Goal: Book appointment/travel/reservation

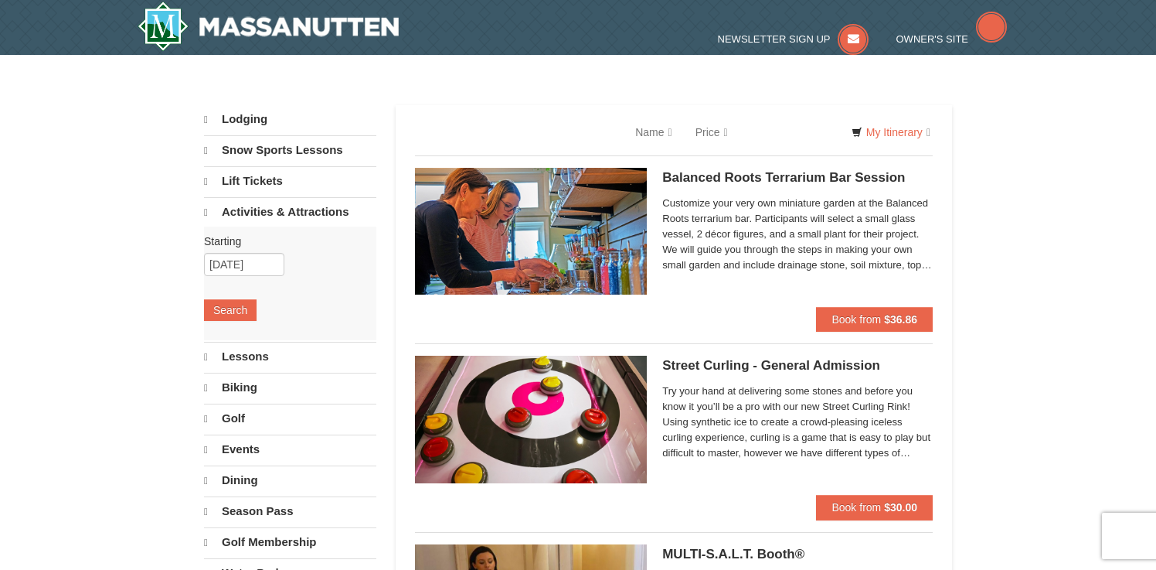
select select "10"
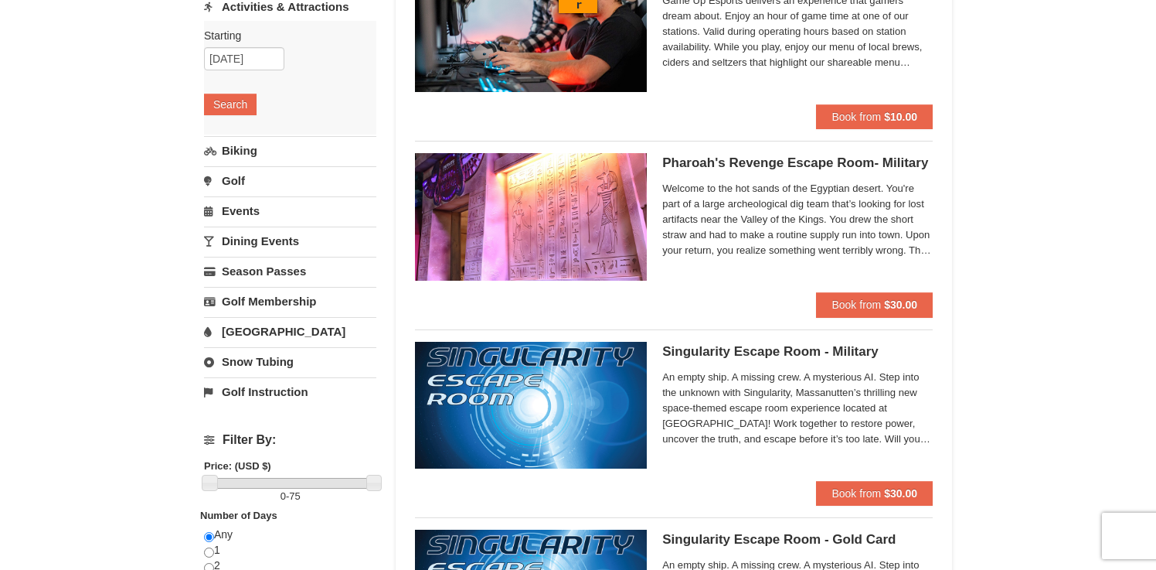
scroll to position [157, 0]
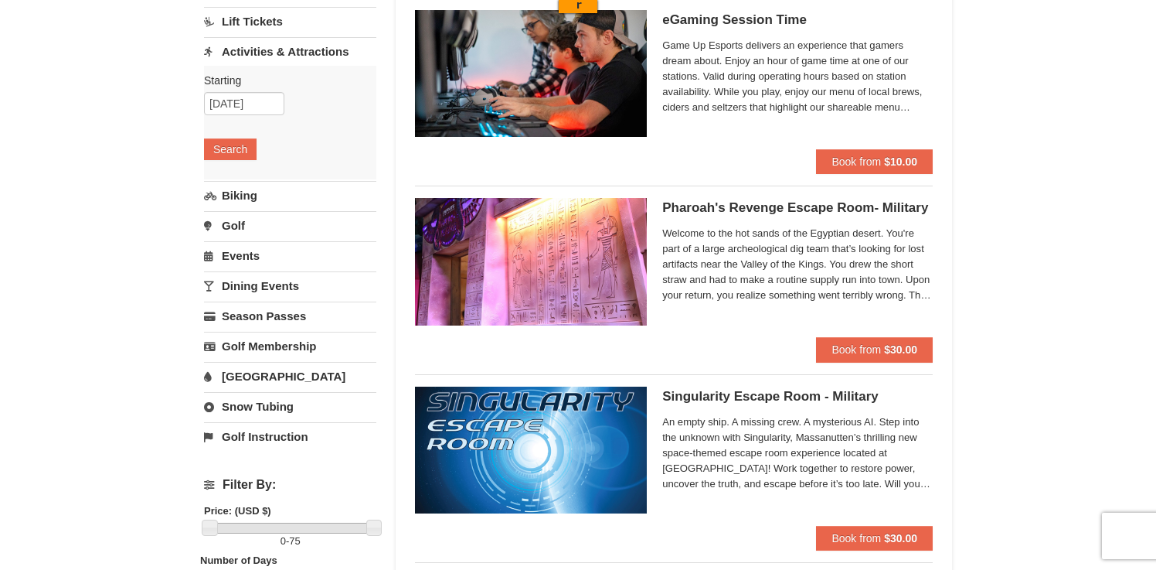
click at [272, 370] on link "[GEOGRAPHIC_DATA]" at bounding box center [290, 376] width 172 height 29
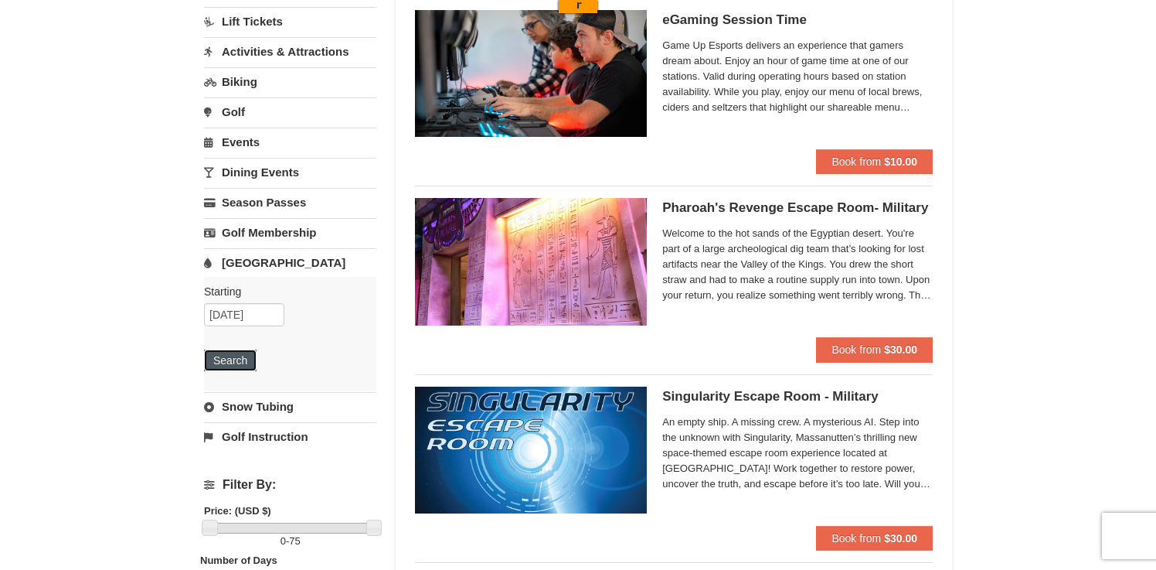
click at [245, 369] on button "Search" at bounding box center [230, 360] width 53 height 22
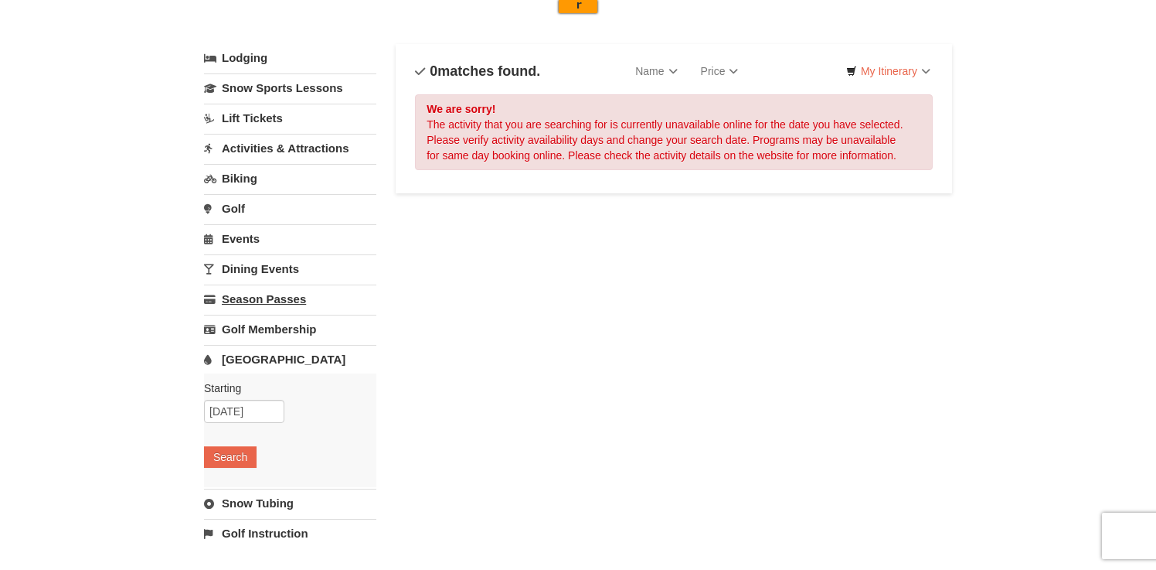
scroll to position [67, 0]
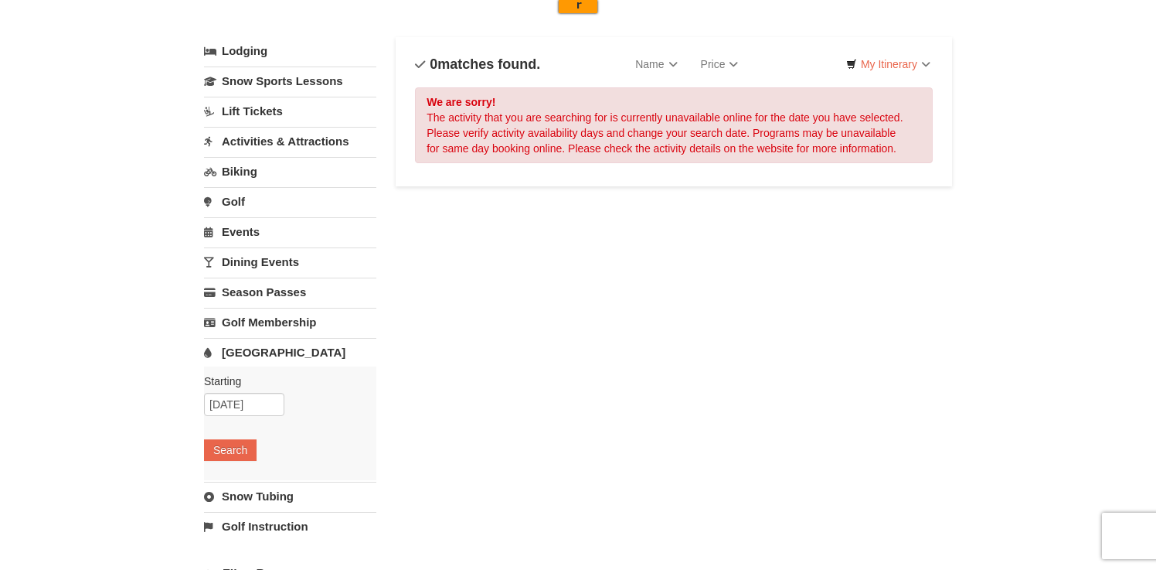
click at [250, 489] on link "Snow Tubing" at bounding box center [290, 496] width 172 height 29
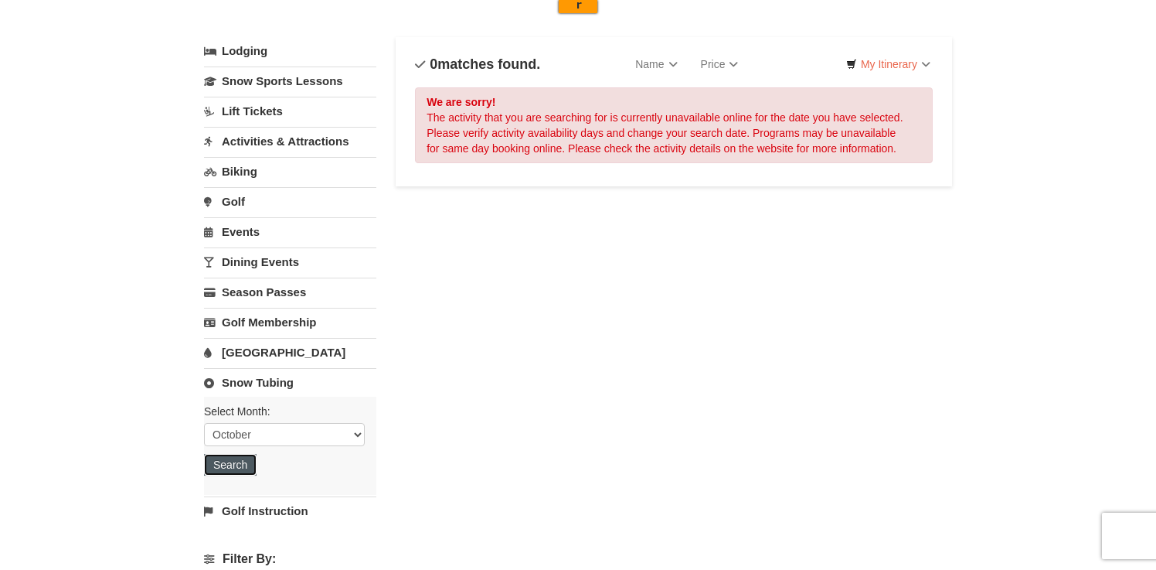
click at [245, 471] on button "Search" at bounding box center [230, 465] width 53 height 22
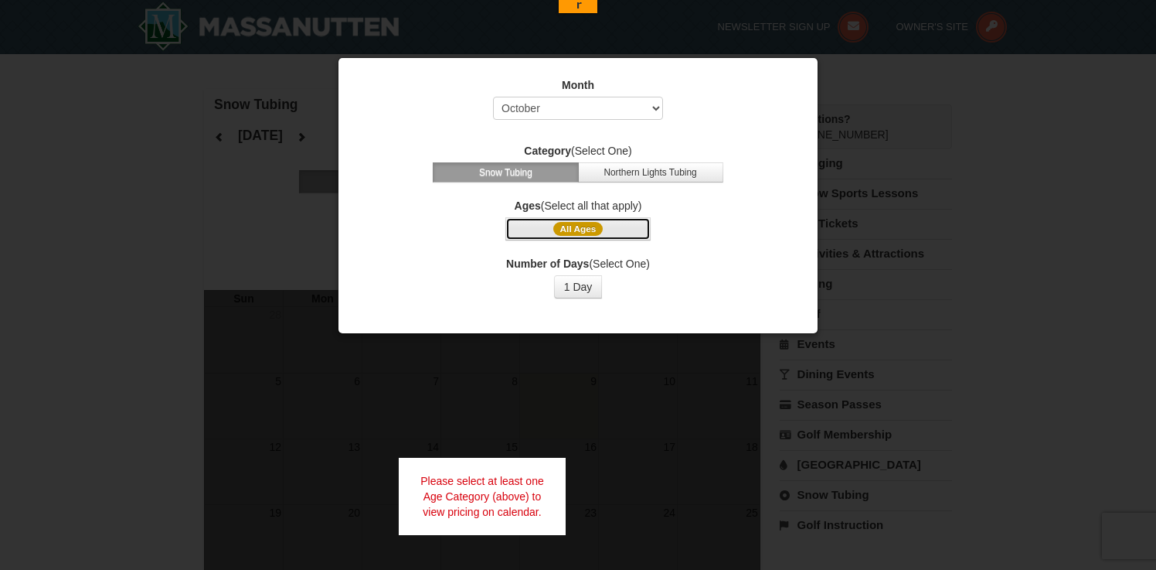
click at [593, 229] on span "All Ages" at bounding box center [578, 229] width 50 height 14
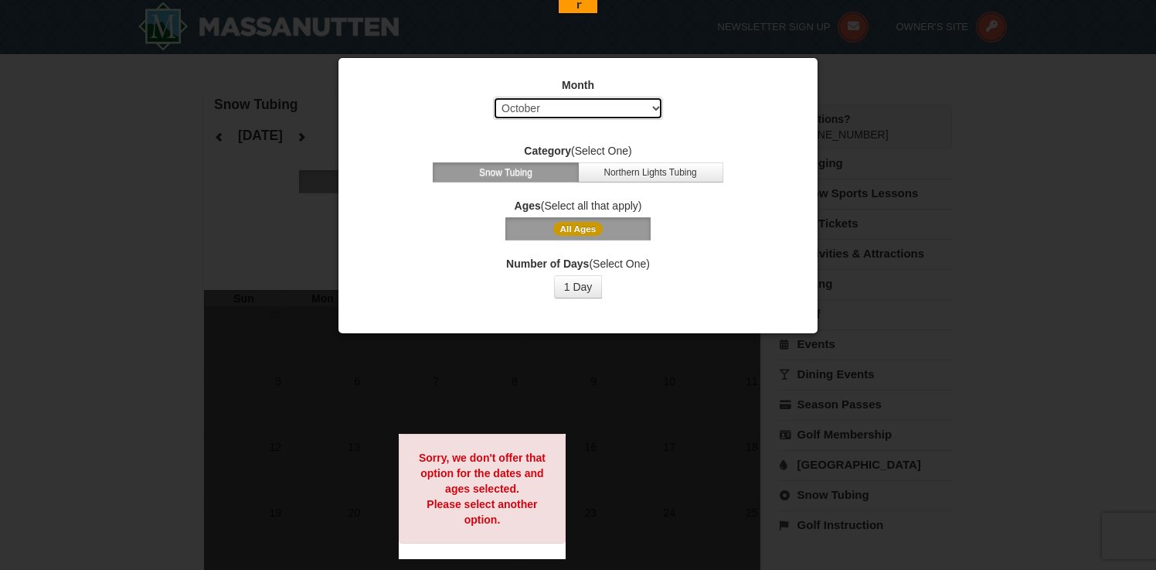
click at [645, 116] on select "Select October November December January February March April May June July Aug…" at bounding box center [578, 108] width 170 height 23
click at [493, 97] on select "Select October November December January February March April May June July Aug…" at bounding box center [578, 108] width 170 height 23
click at [584, 227] on span "All Ages" at bounding box center [578, 229] width 50 height 14
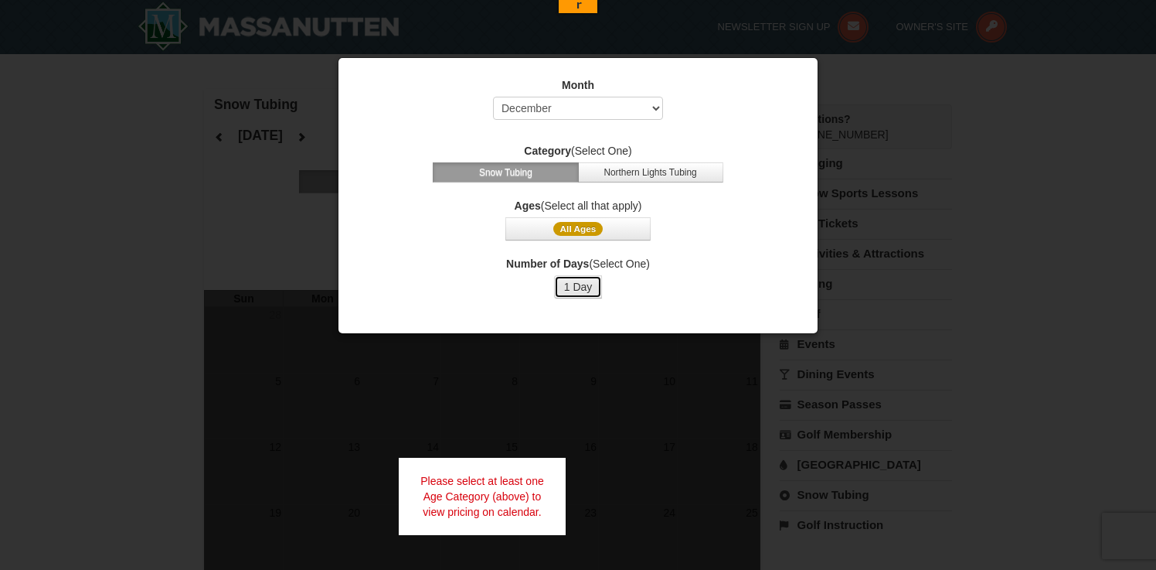
click at [571, 295] on button "1 Day" at bounding box center [578, 286] width 49 height 23
click at [609, 118] on select "Select October November December January February March April May June July Aug…" at bounding box center [578, 108] width 170 height 23
select select "2"
click at [493, 97] on select "Select October November December January February March April May June July Aug…" at bounding box center [578, 108] width 170 height 23
click at [575, 286] on button "1 Day" at bounding box center [578, 286] width 49 height 23
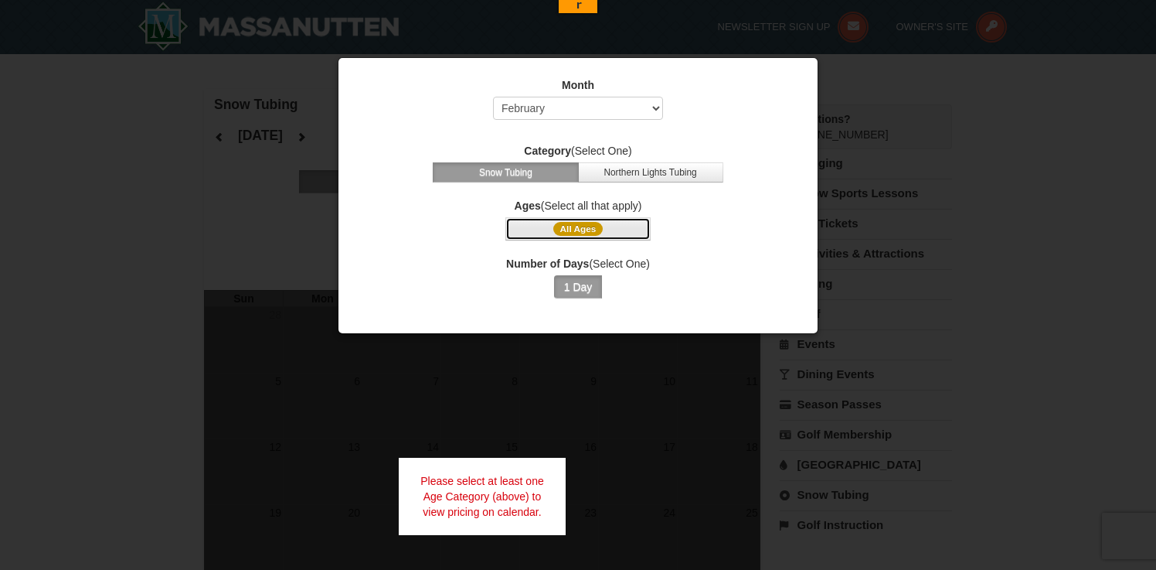
click at [581, 236] on button "All Ages" at bounding box center [578, 228] width 145 height 23
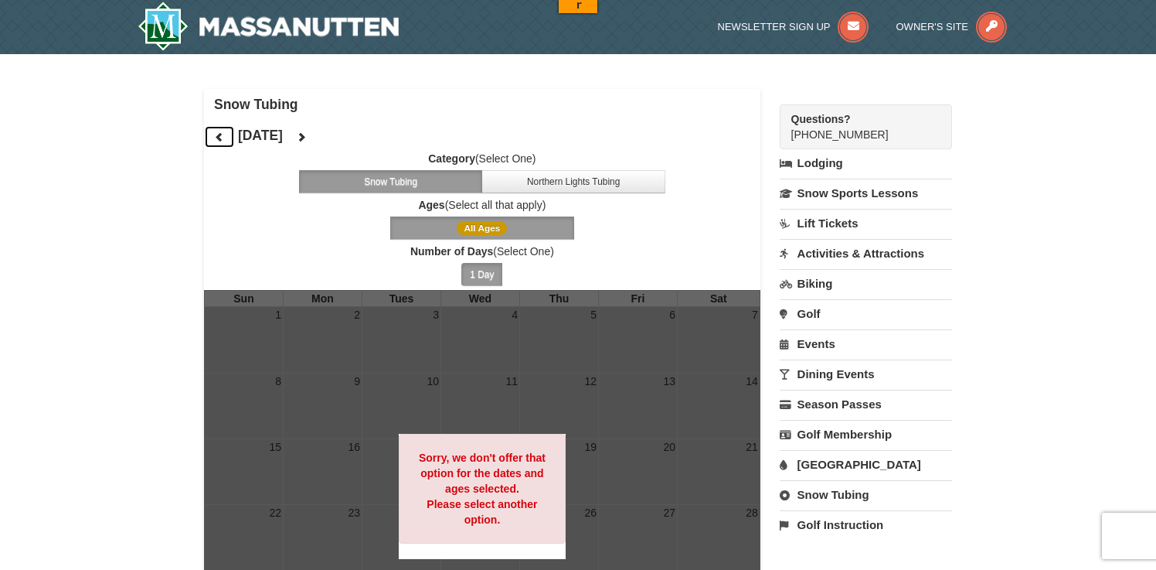
click at [223, 141] on icon at bounding box center [219, 136] width 11 height 11
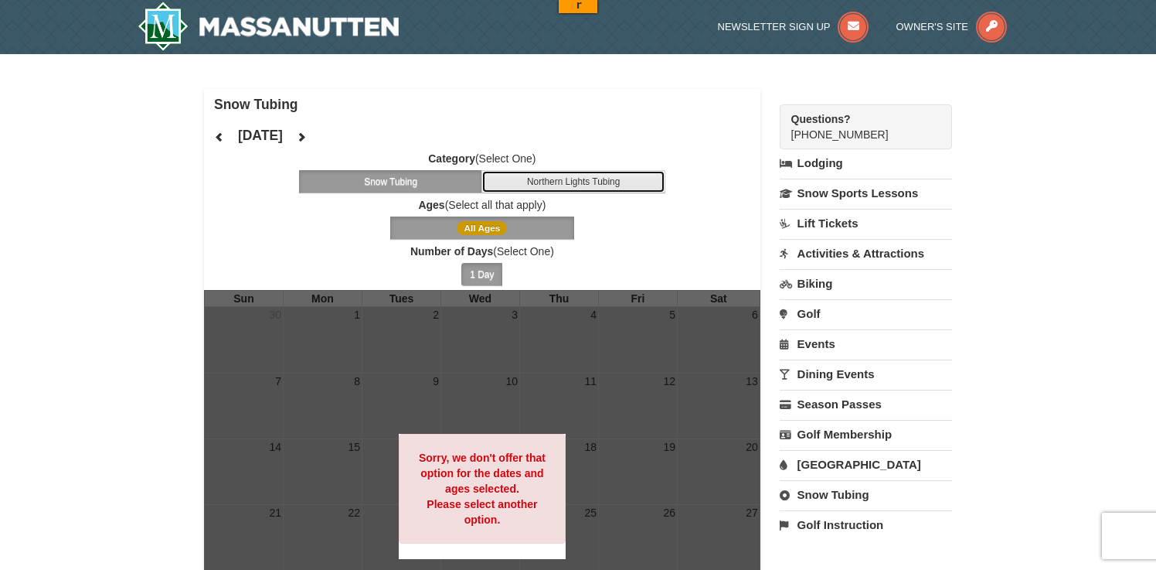
click at [545, 175] on button "Northern Lights Tubing" at bounding box center [574, 181] width 184 height 23
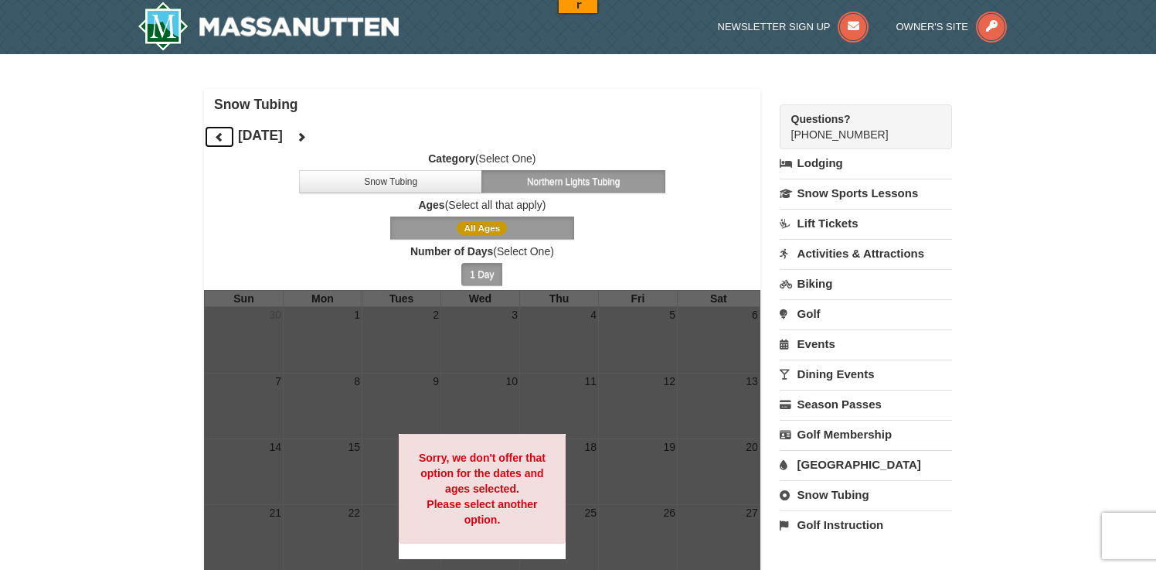
click at [226, 141] on button at bounding box center [219, 136] width 31 height 23
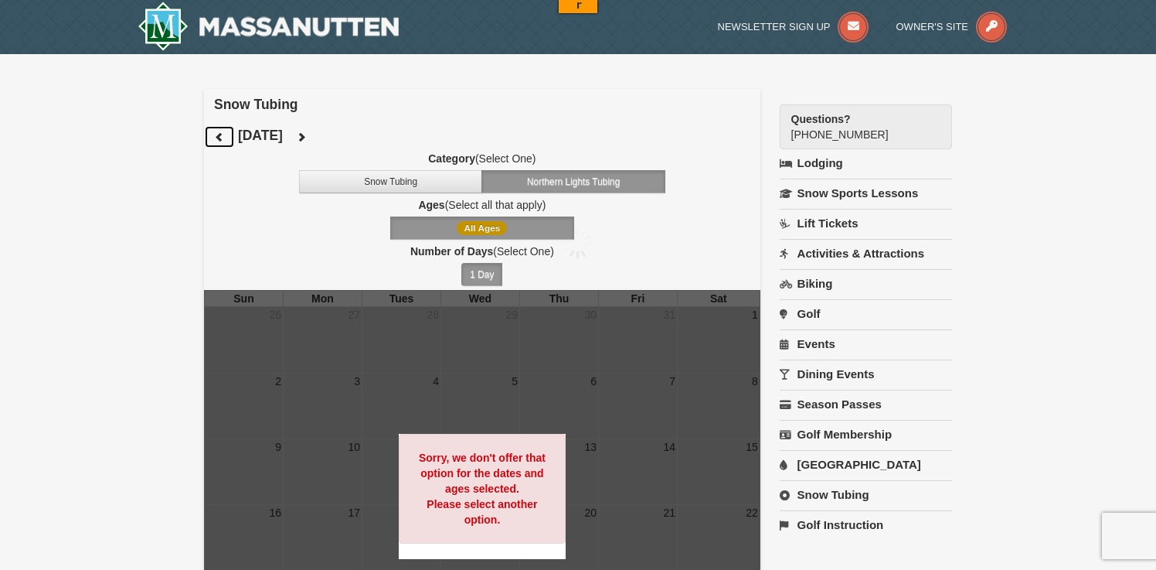
click at [226, 141] on button at bounding box center [219, 136] width 31 height 23
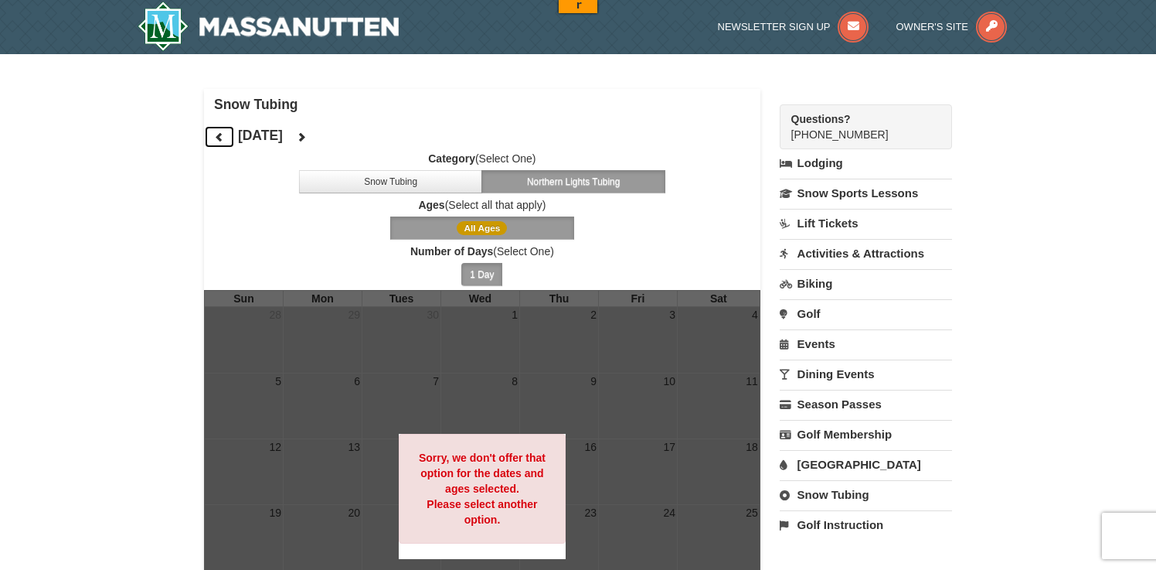
click at [226, 141] on button at bounding box center [219, 136] width 31 height 23
click at [238, 39] on img at bounding box center [268, 26] width 261 height 49
